Goal: Task Accomplishment & Management: Manage account settings

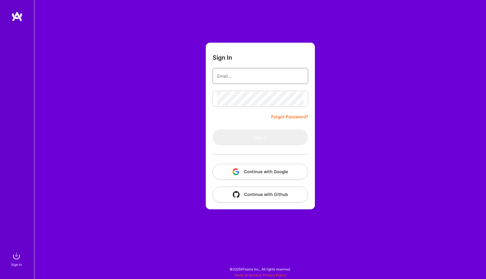
type input "[EMAIL_ADDRESS][DOMAIN_NAME]"
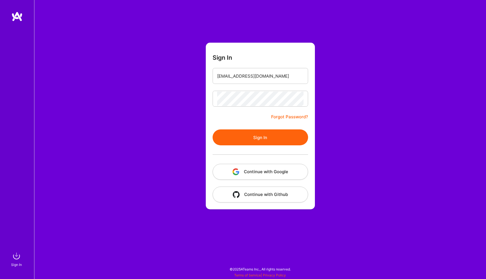
click at [272, 131] on button "Sign In" at bounding box center [259, 137] width 95 height 16
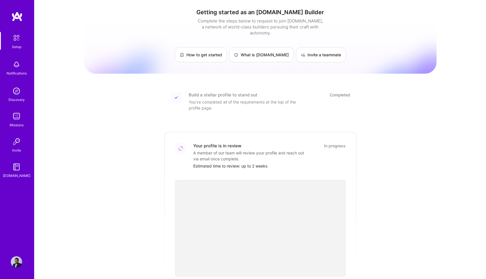
click at [16, 256] on div "Setup Notifications Discovery Missions Invite [DOMAIN_NAME] Profile" at bounding box center [17, 139] width 34 height 279
click at [16, 264] on img at bounding box center [16, 261] width 11 height 11
